Goal: Task Accomplishment & Management: Manage account settings

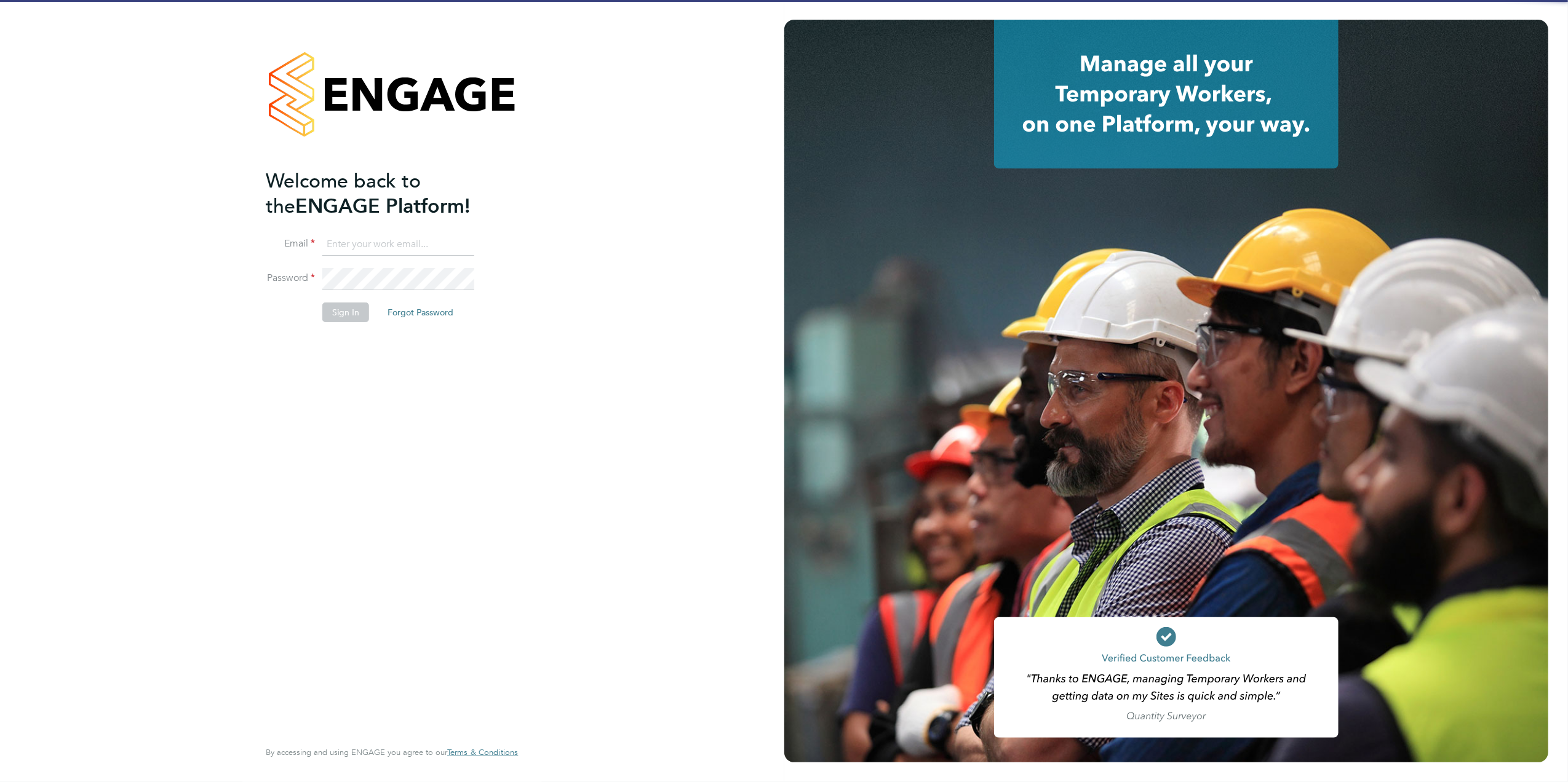
type input "[PERSON_NAME][EMAIL_ADDRESS][DOMAIN_NAME][PERSON_NAME]"
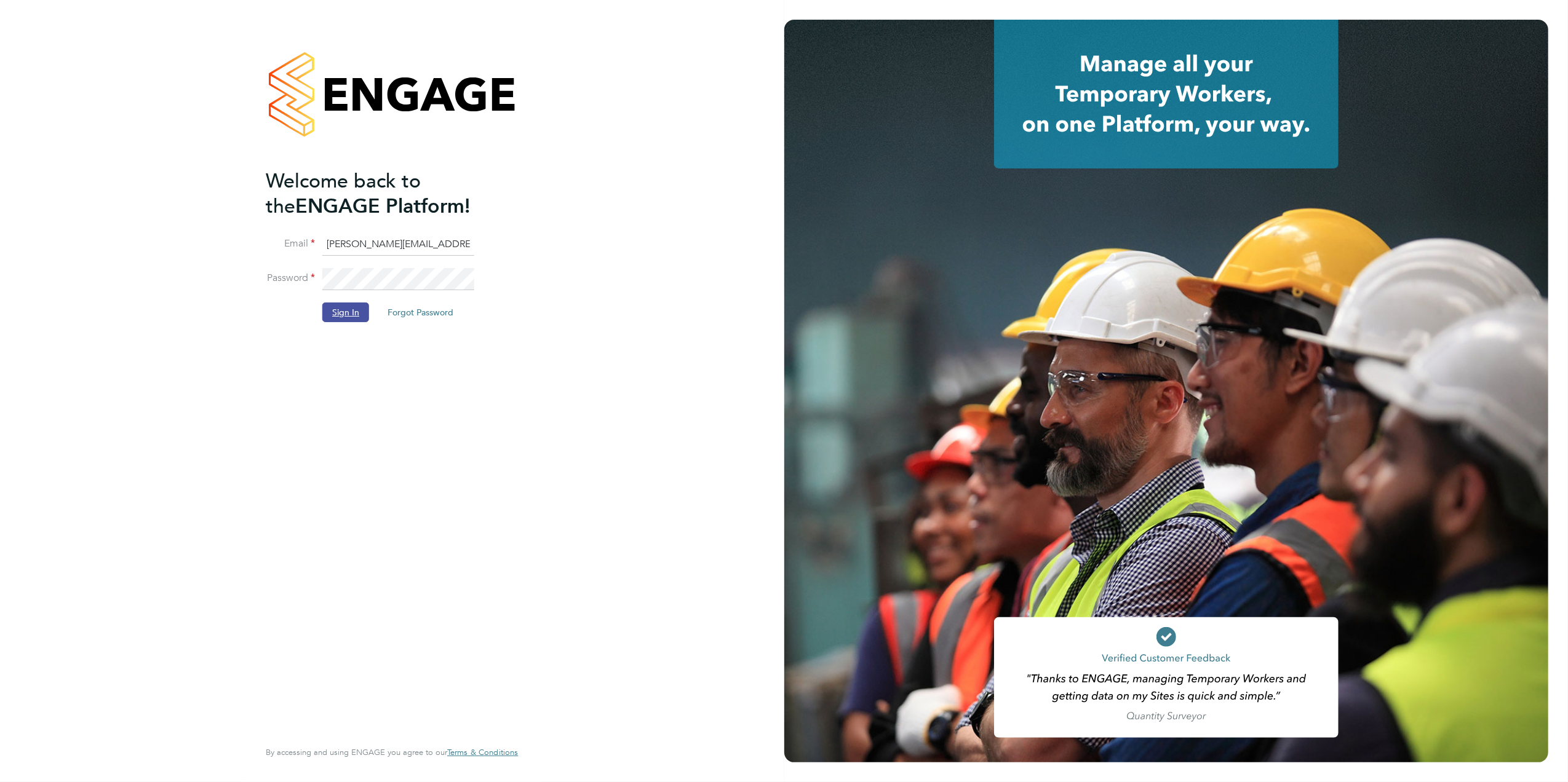
click at [362, 320] on button "Sign In" at bounding box center [346, 312] width 47 height 19
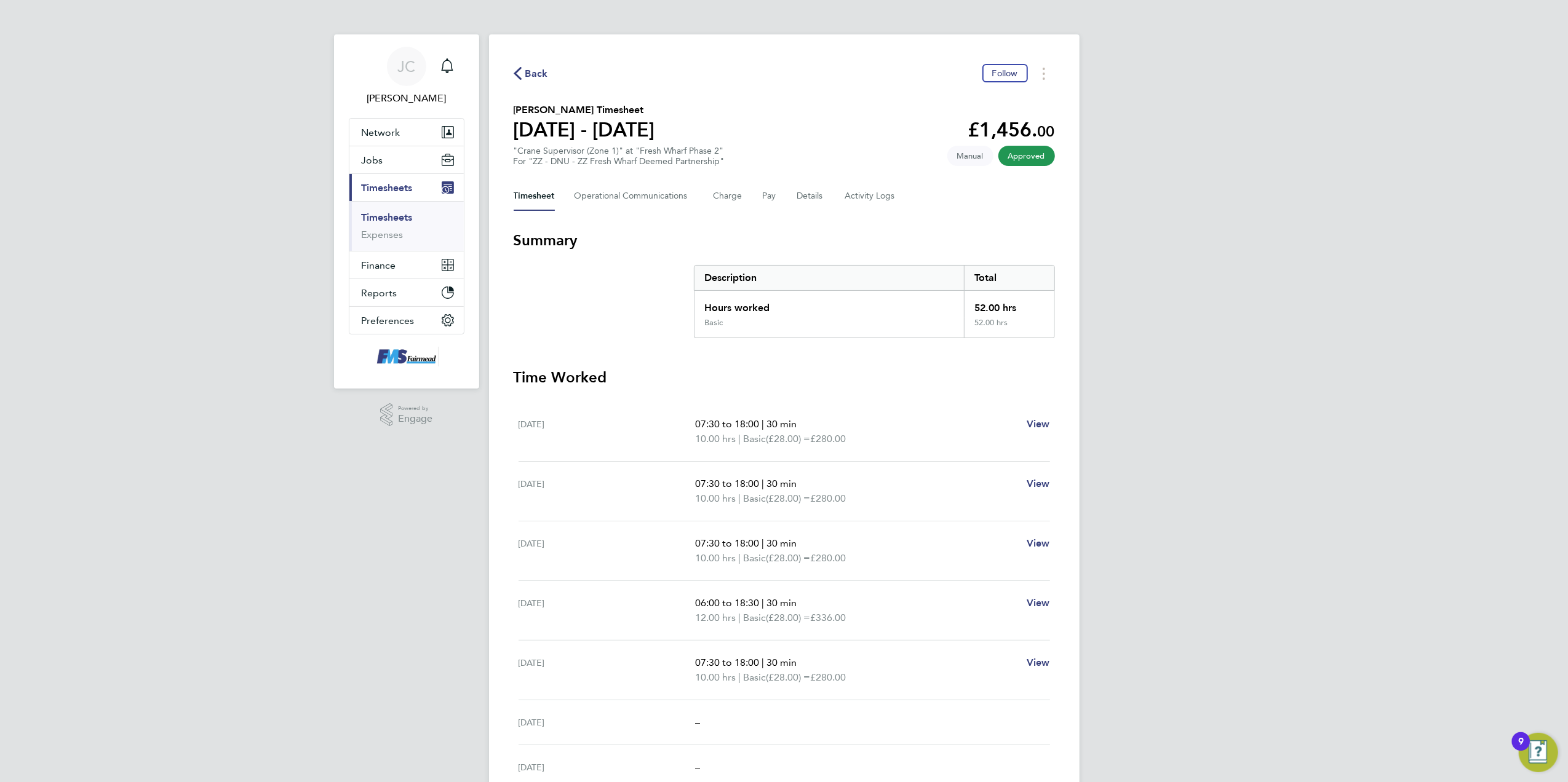
click at [541, 78] on span "Back" at bounding box center [537, 73] width 23 height 15
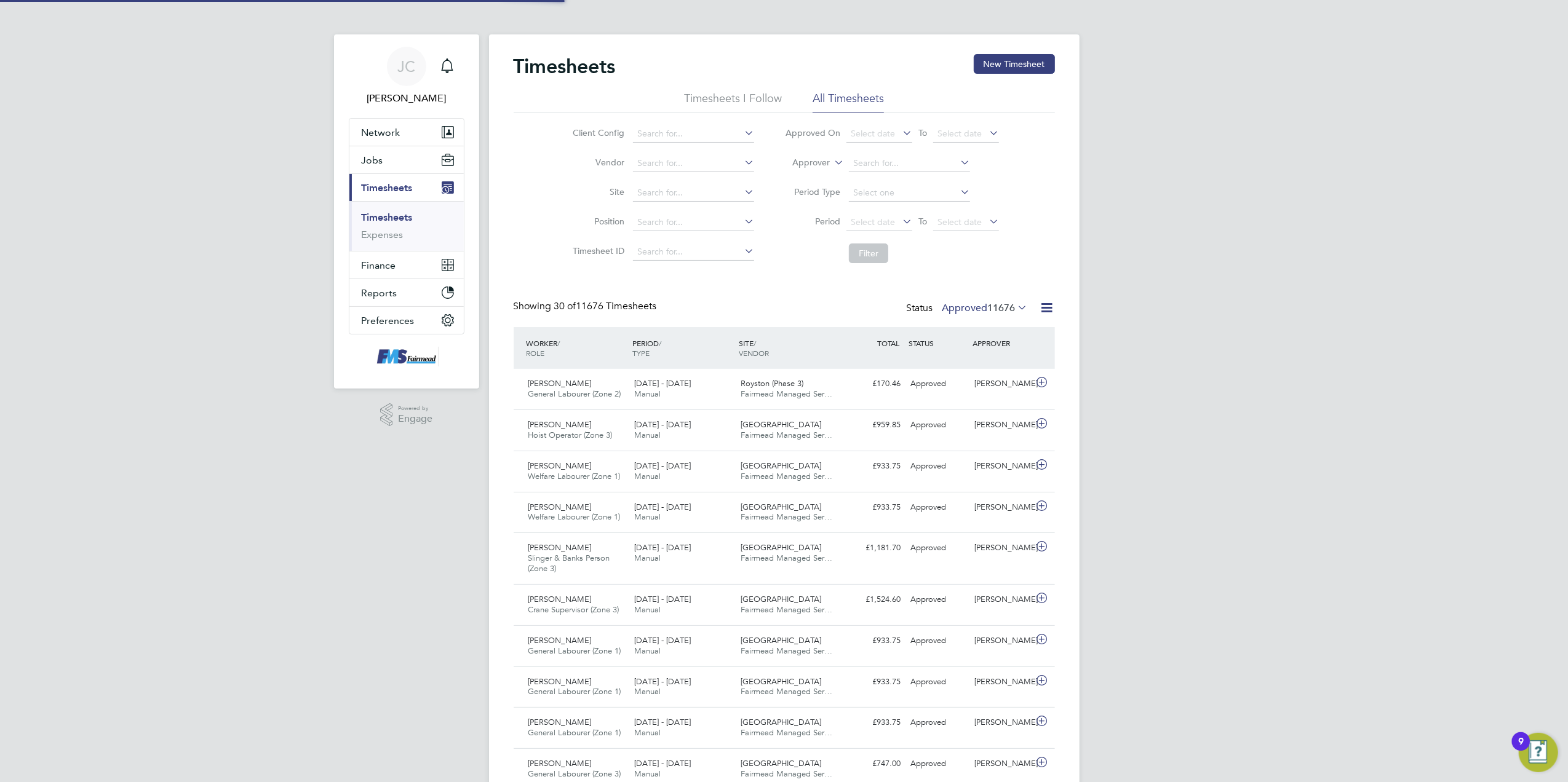
click at [900, 223] on icon at bounding box center [900, 221] width 0 height 17
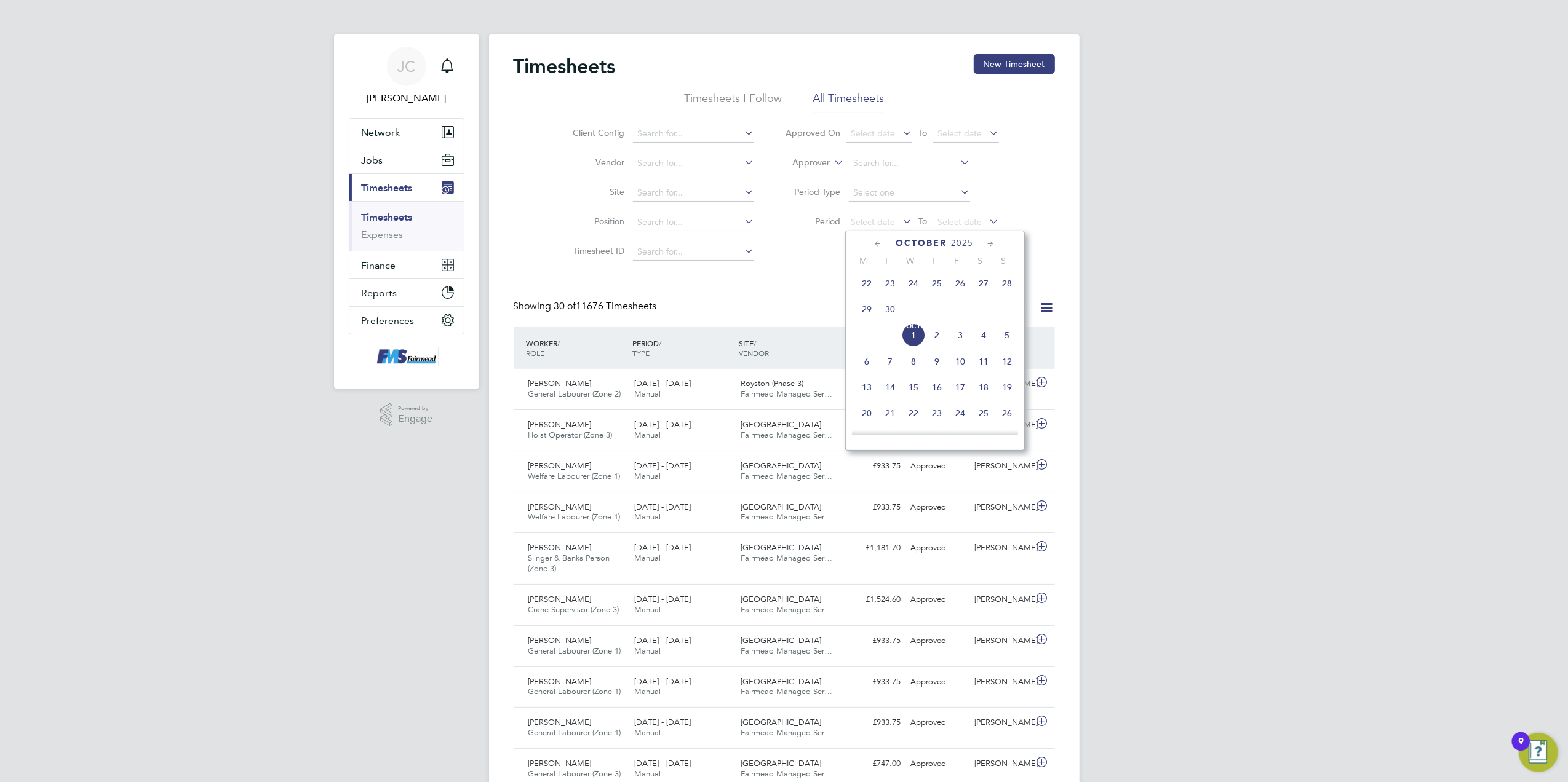
click at [869, 285] on span "22" at bounding box center [867, 284] width 24 height 24
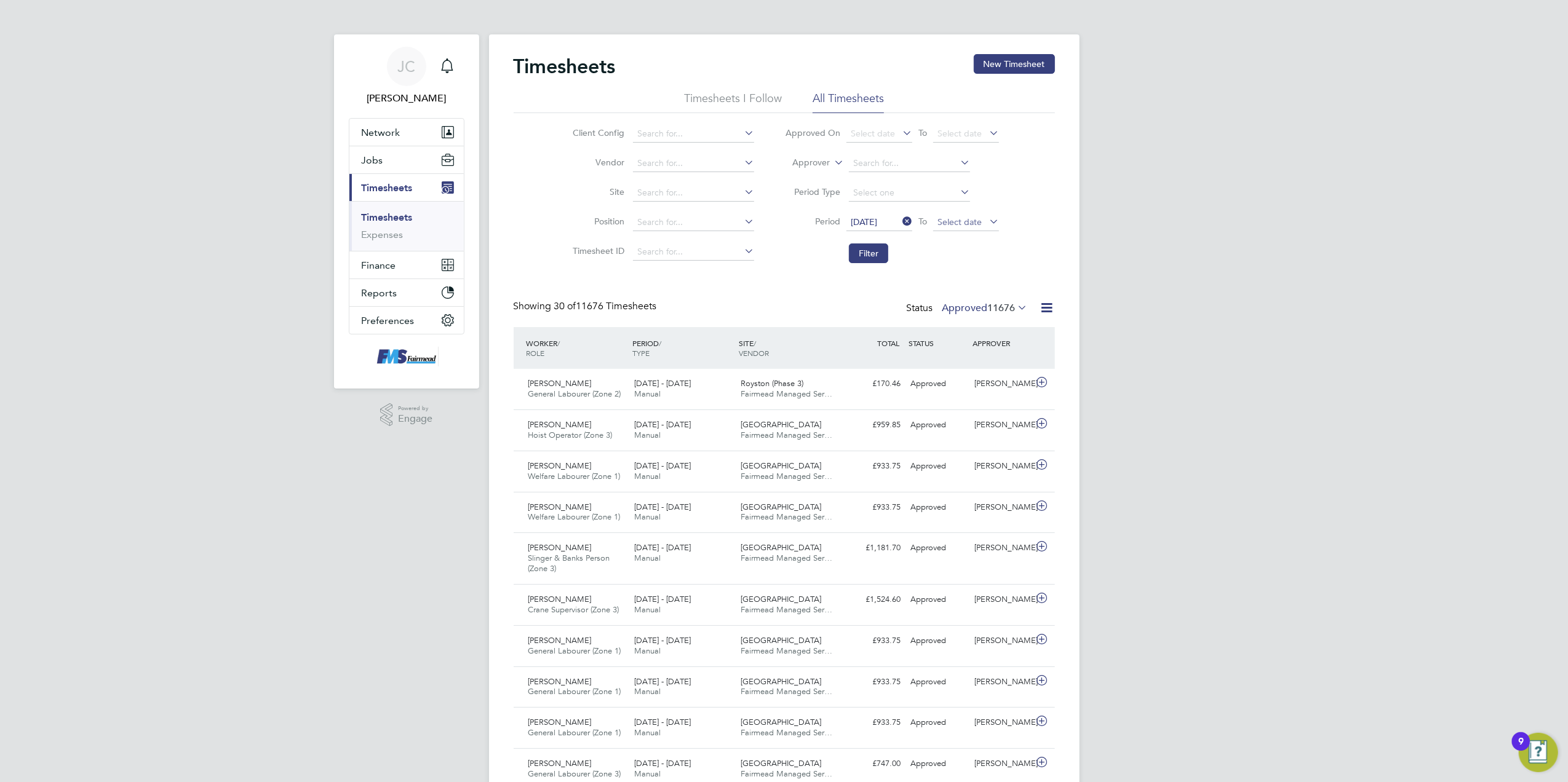
click at [982, 215] on span "Select date" at bounding box center [966, 223] width 66 height 17
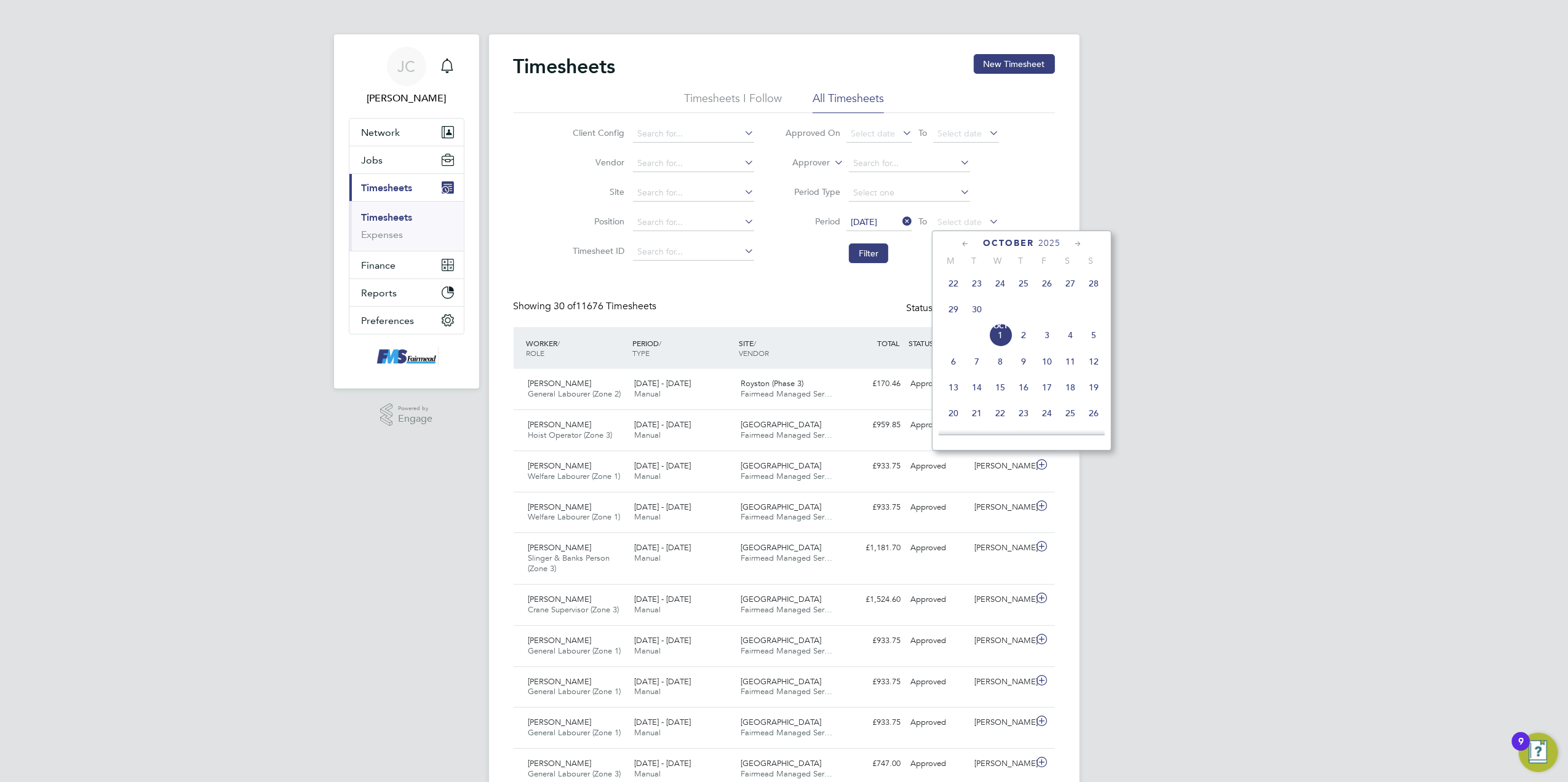
click at [1093, 290] on span "28" at bounding box center [1094, 284] width 24 height 24
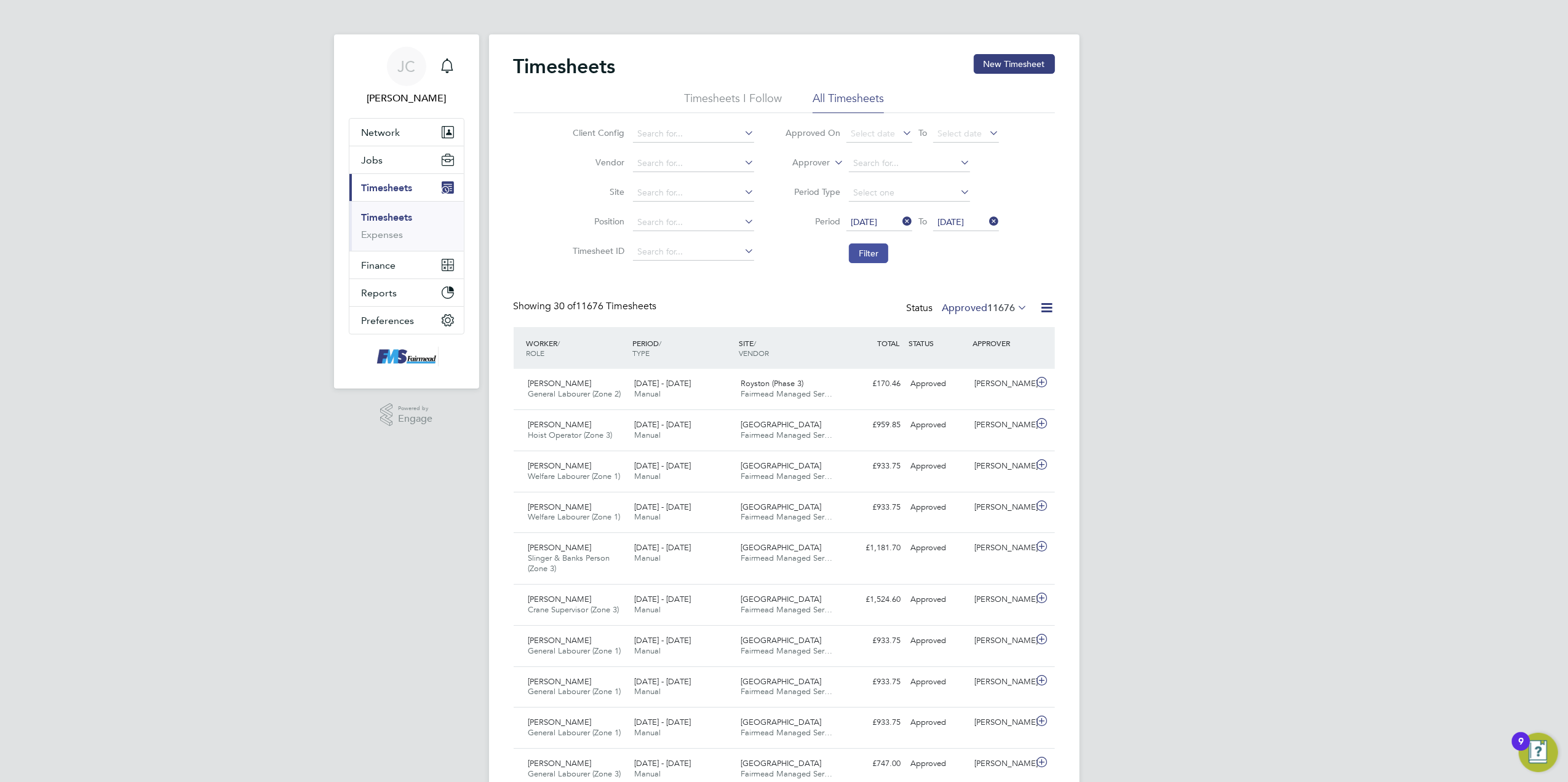
click at [869, 257] on button "Filter" at bounding box center [868, 253] width 39 height 19
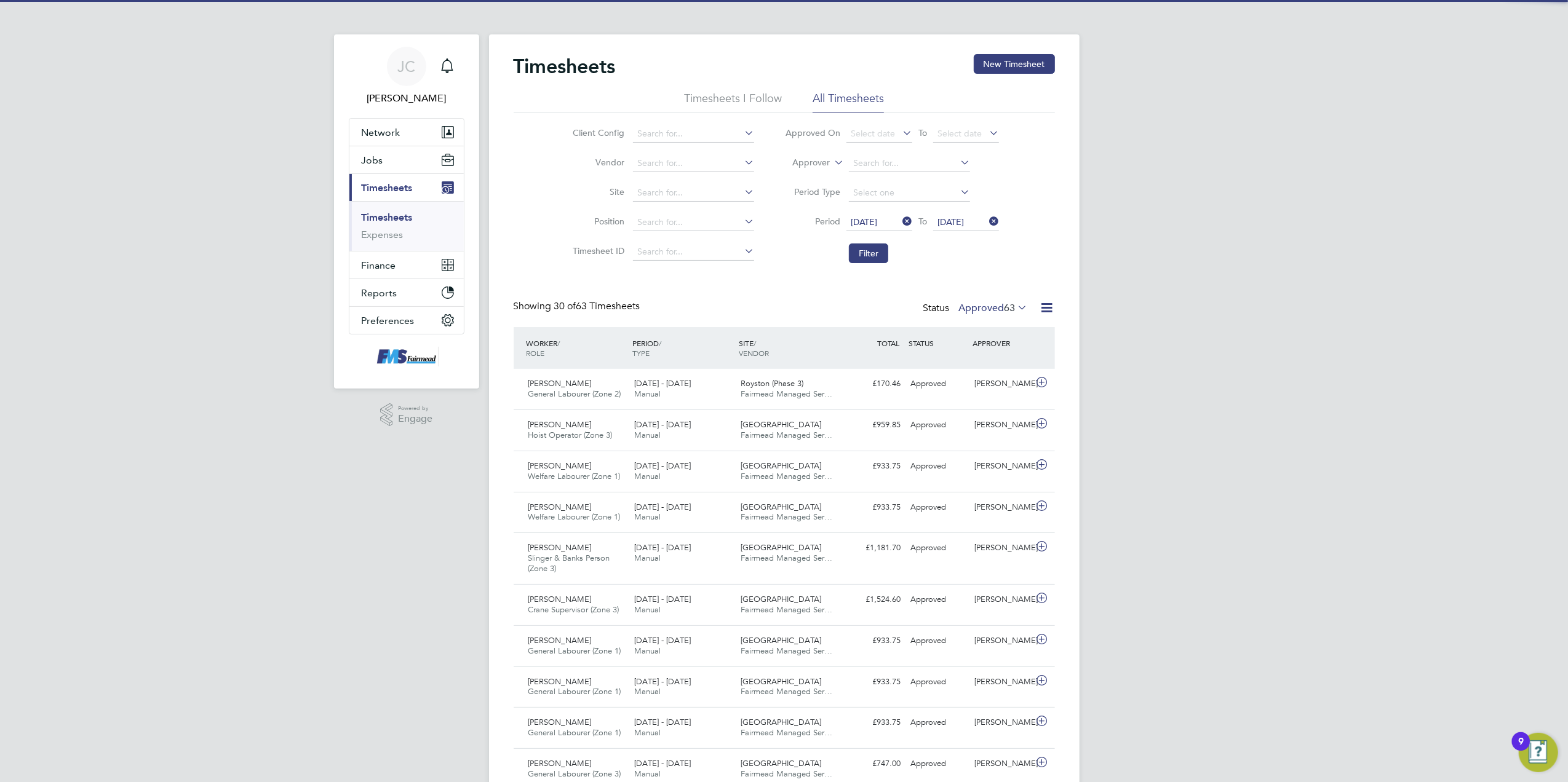
click at [973, 301] on div "Status Approved 63" at bounding box center [977, 309] width 107 height 17
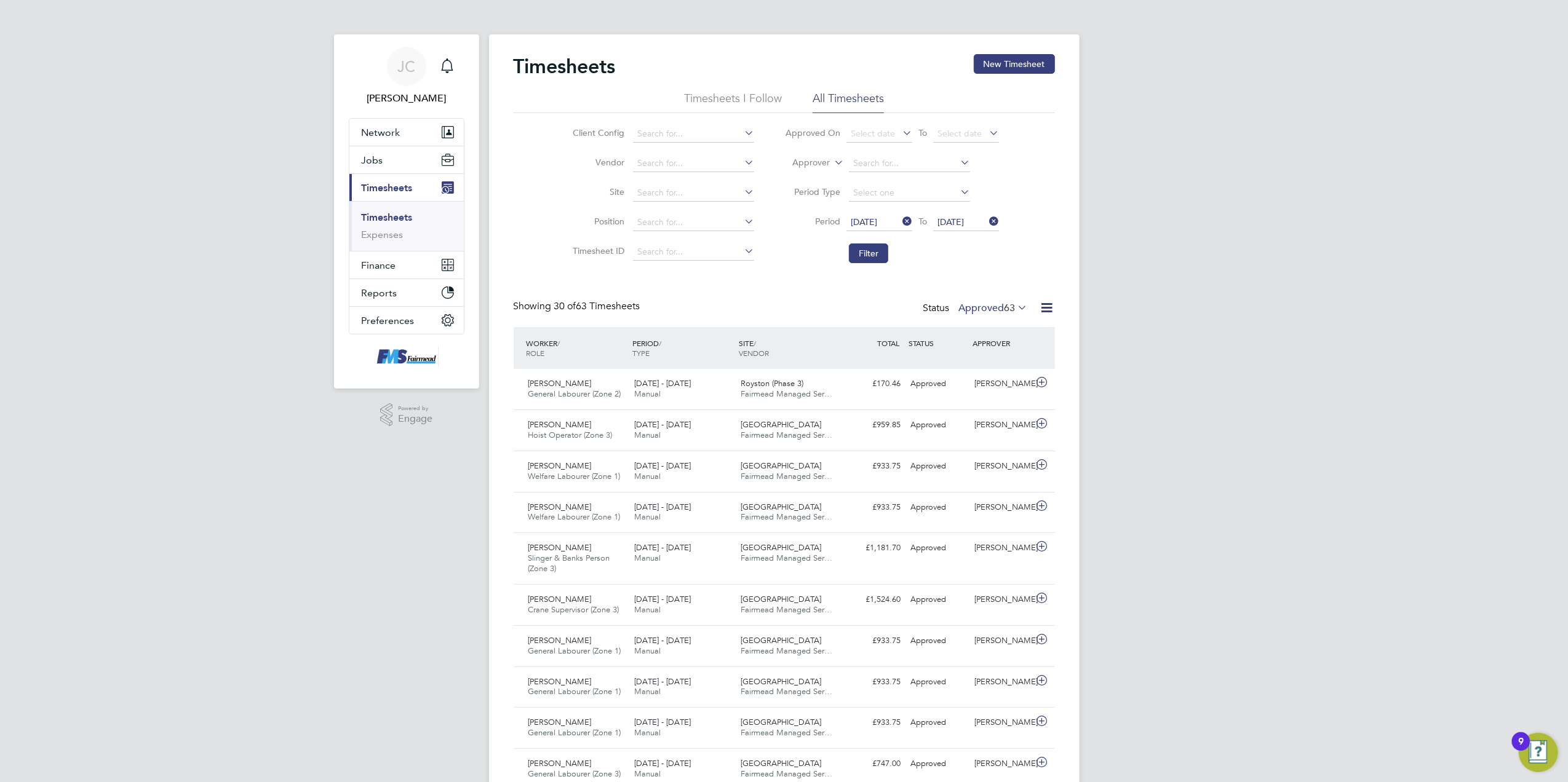
click at [977, 311] on label "Approved 63" at bounding box center [993, 308] width 69 height 12
click at [1052, 306] on icon at bounding box center [1047, 308] width 15 height 15
click at [986, 354] on li "Download Timesheets Report" at bounding box center [970, 361] width 163 height 17
